Goal: Contribute content

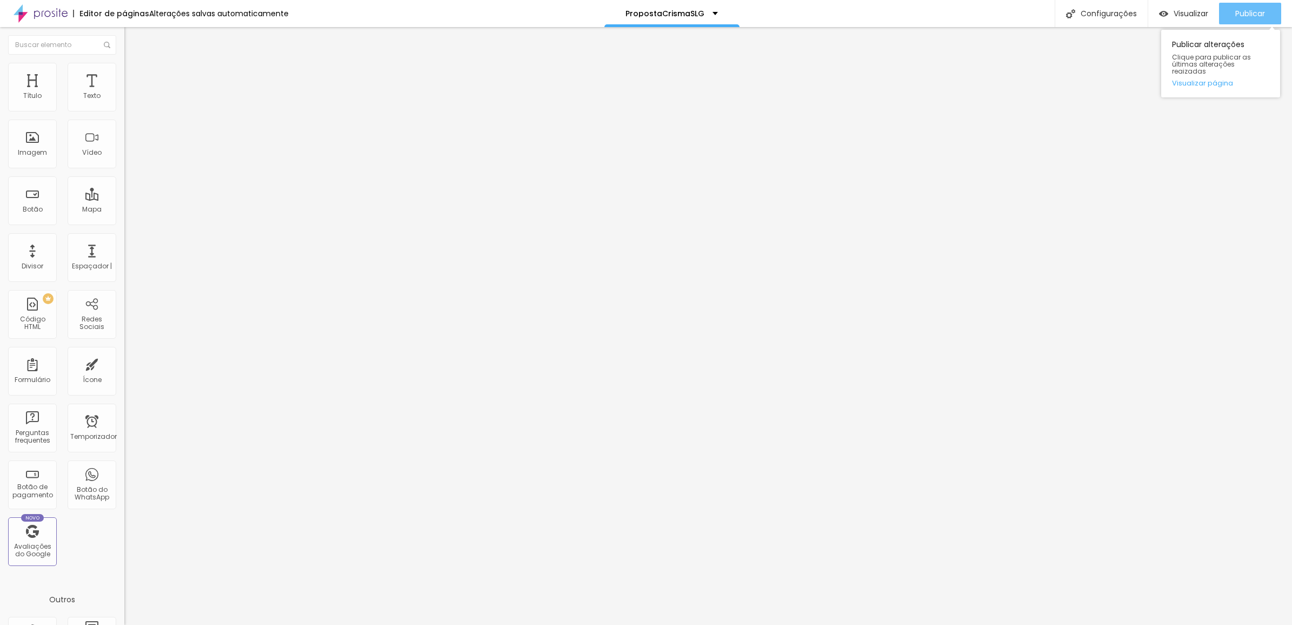
click at [1236, 19] on div "Publicar" at bounding box center [1251, 14] width 30 height 22
click at [1238, 15] on span "Publicar" at bounding box center [1251, 13] width 30 height 9
click at [131, 93] on font "Trocar imagem" at bounding box center [157, 88] width 52 height 9
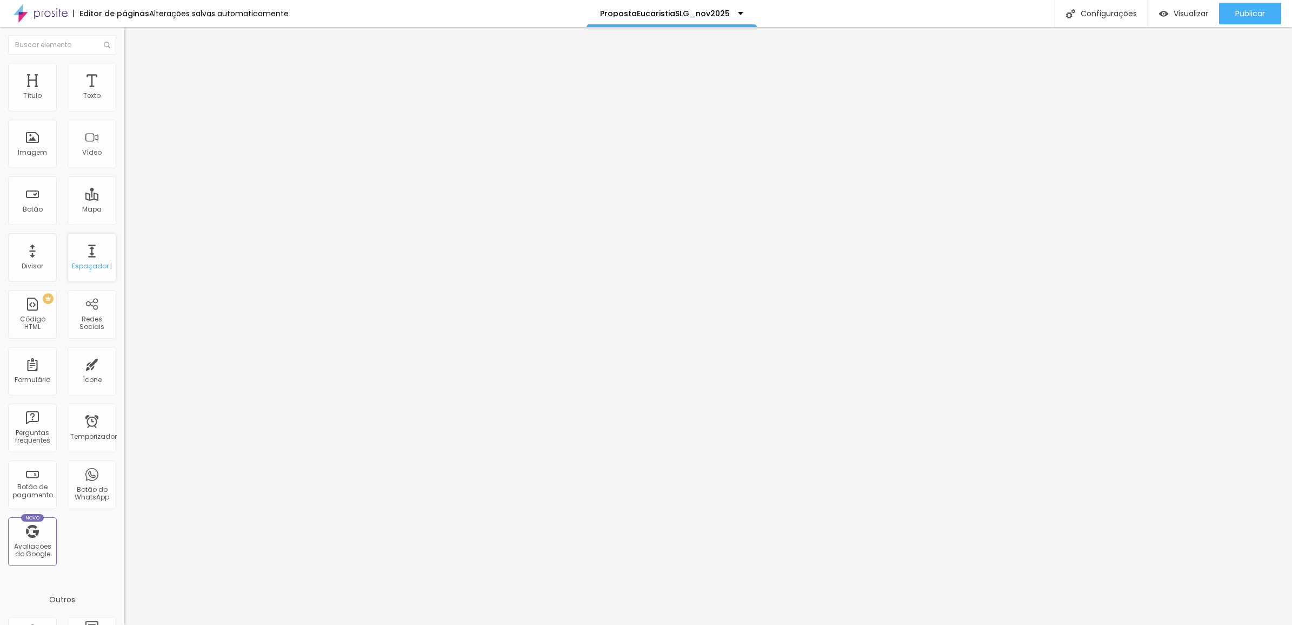
click at [79, 270] on div "Espaçador |" at bounding box center [92, 257] width 49 height 49
click at [1244, 20] on div "Publicar" at bounding box center [1251, 14] width 30 height 22
